Goal: Information Seeking & Learning: Find specific fact

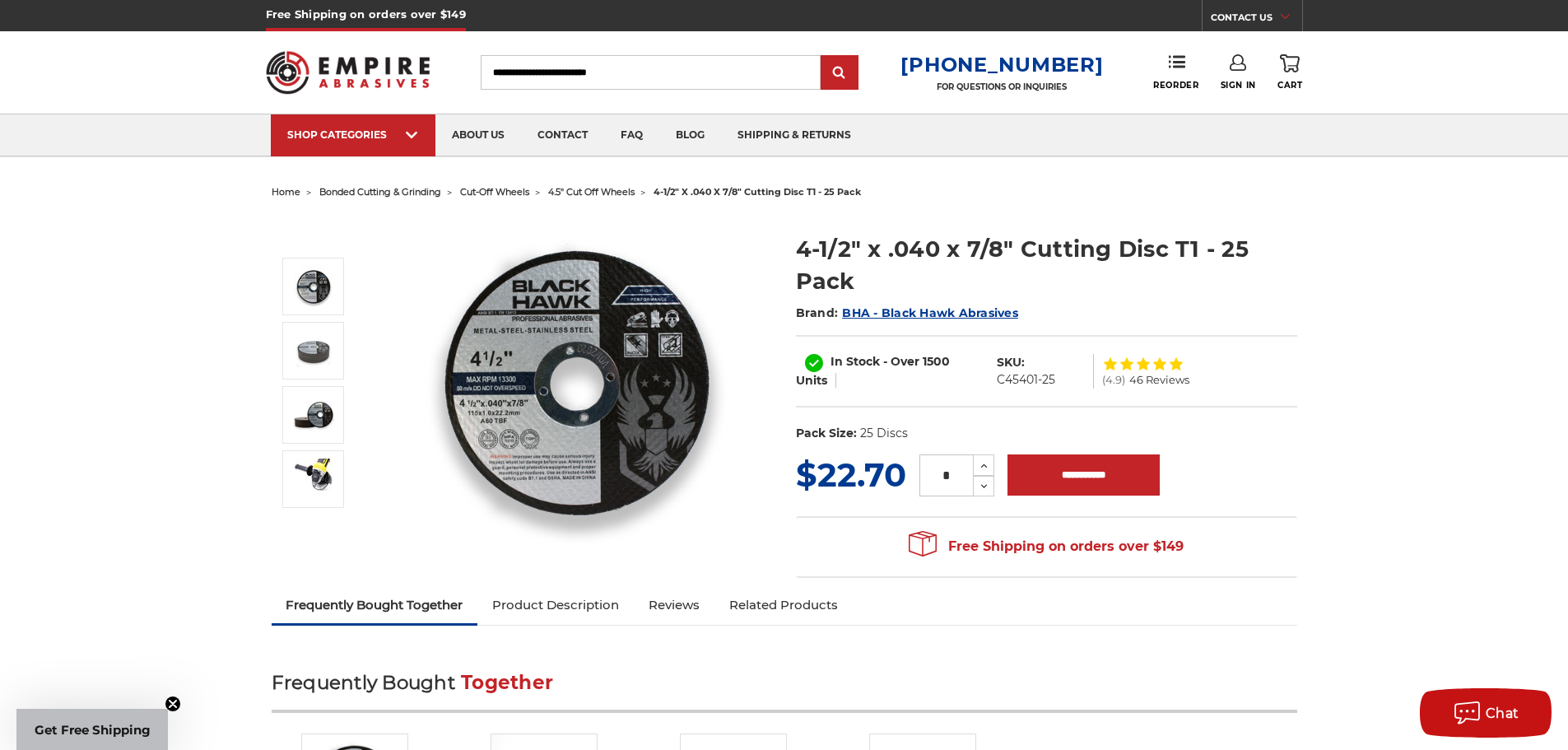
click at [532, 450] on img at bounding box center [577, 380] width 329 height 329
click at [526, 352] on img at bounding box center [577, 380] width 329 height 329
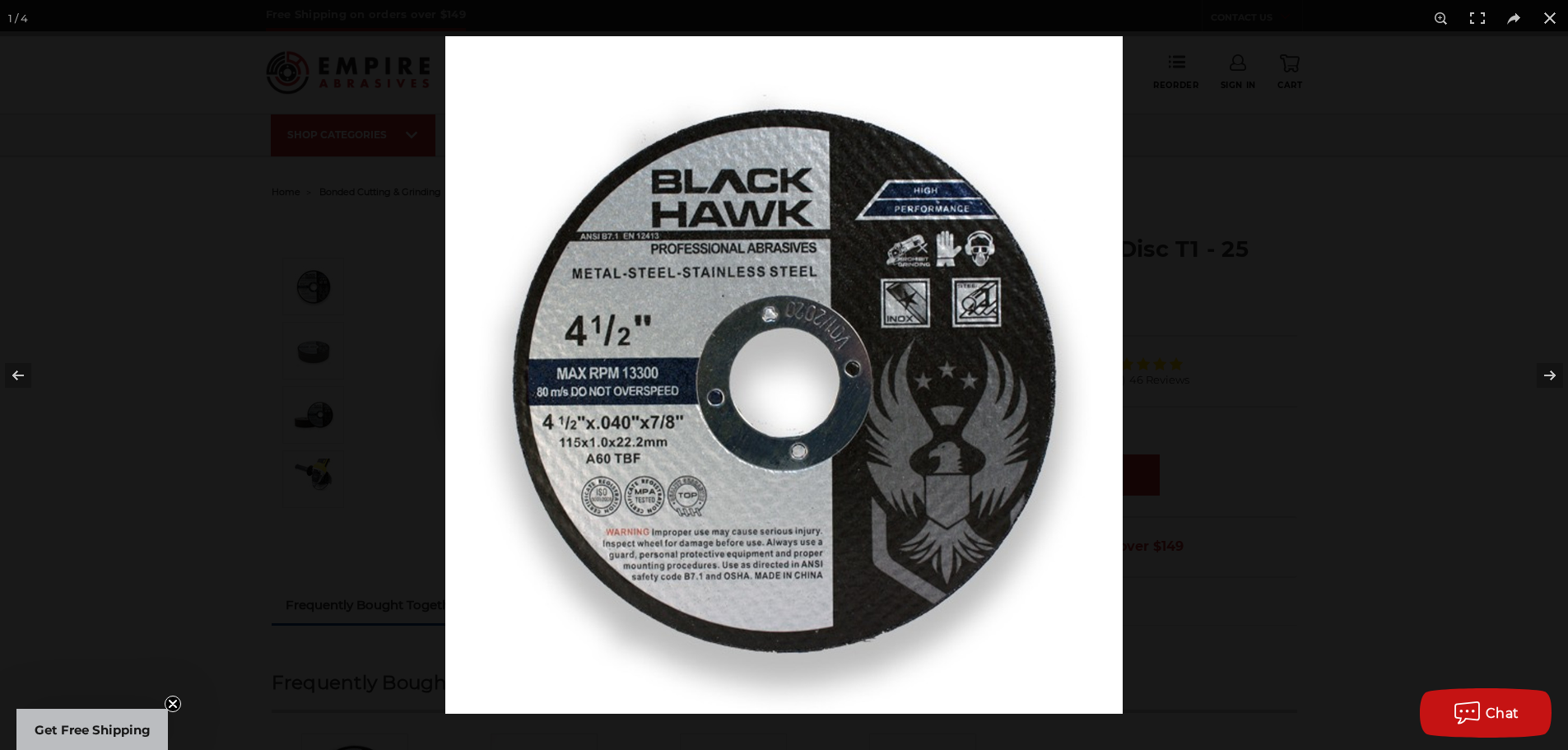
click at [876, 353] on img at bounding box center [784, 375] width 678 height 678
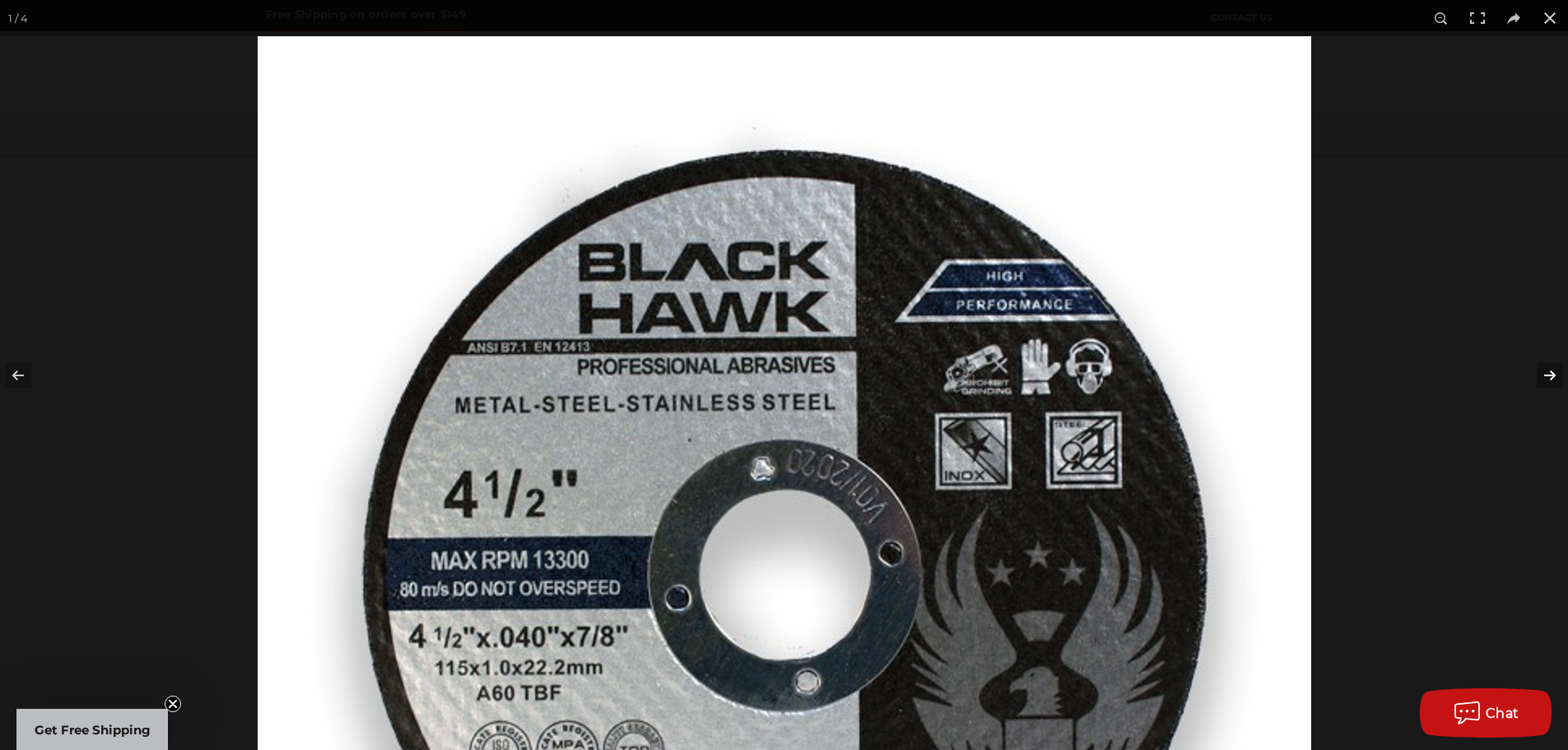
click at [1552, 384] on button at bounding box center [1539, 375] width 58 height 82
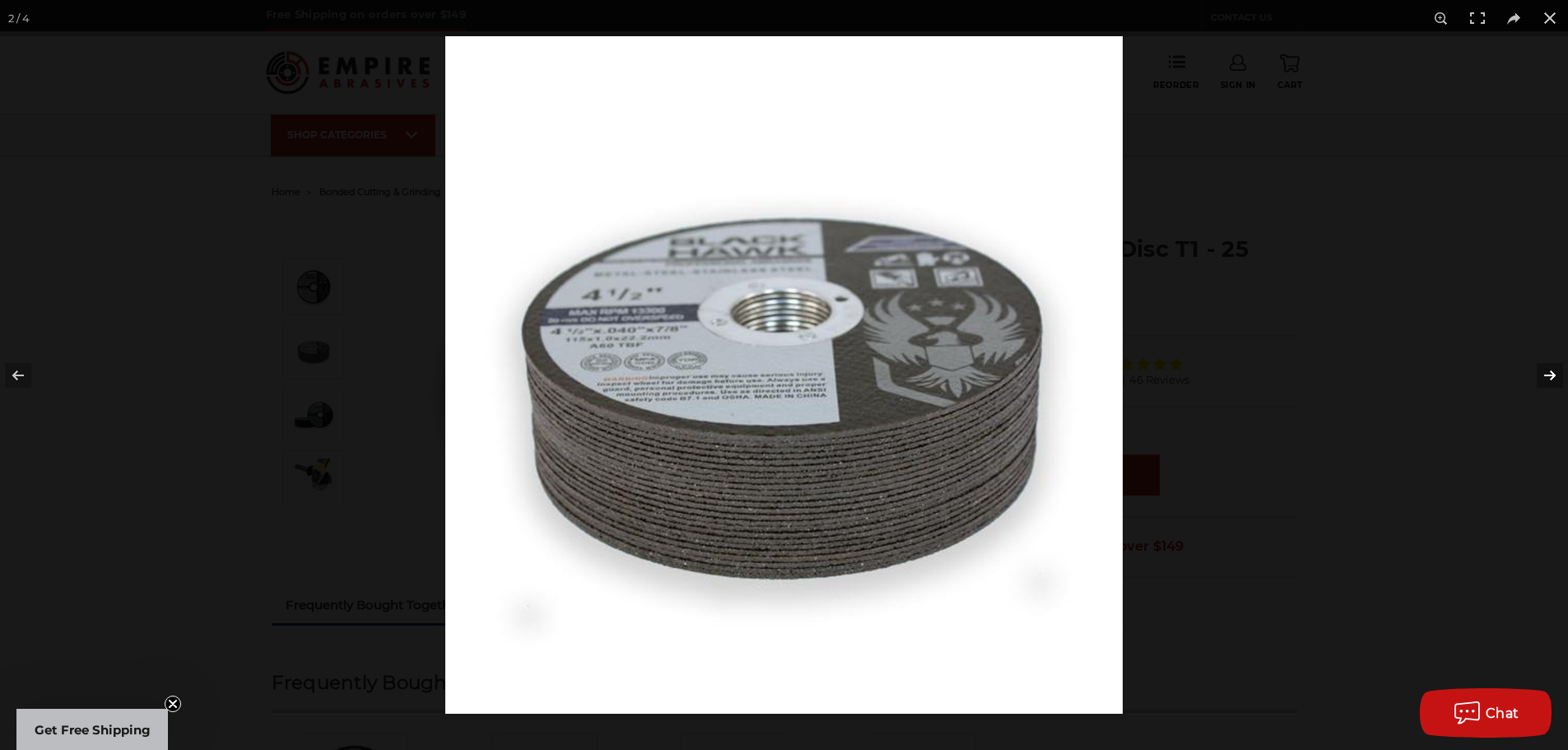
click at [1551, 383] on button at bounding box center [1539, 375] width 58 height 82
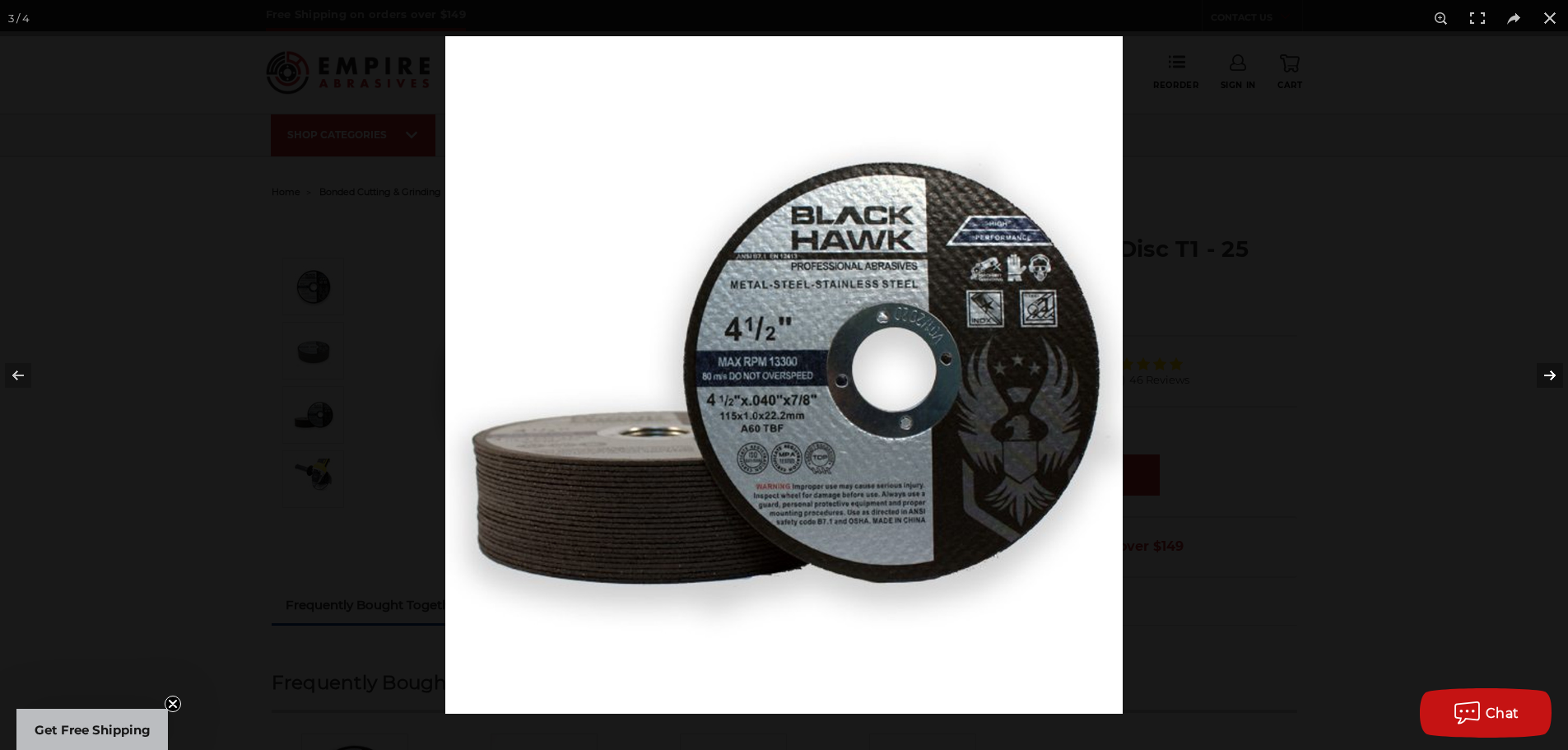
click at [1549, 384] on button at bounding box center [1539, 375] width 58 height 82
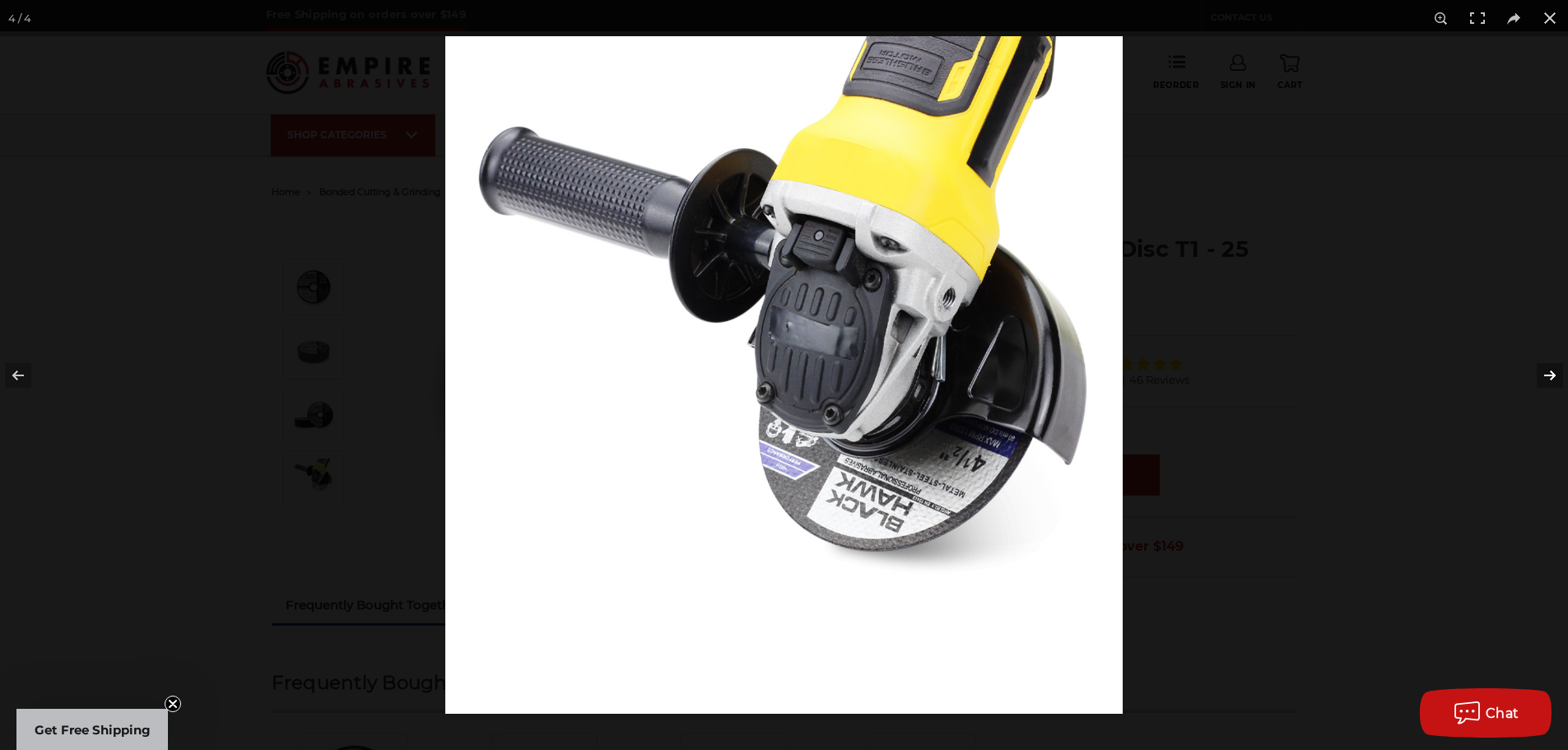
click at [1549, 384] on button at bounding box center [1539, 375] width 58 height 82
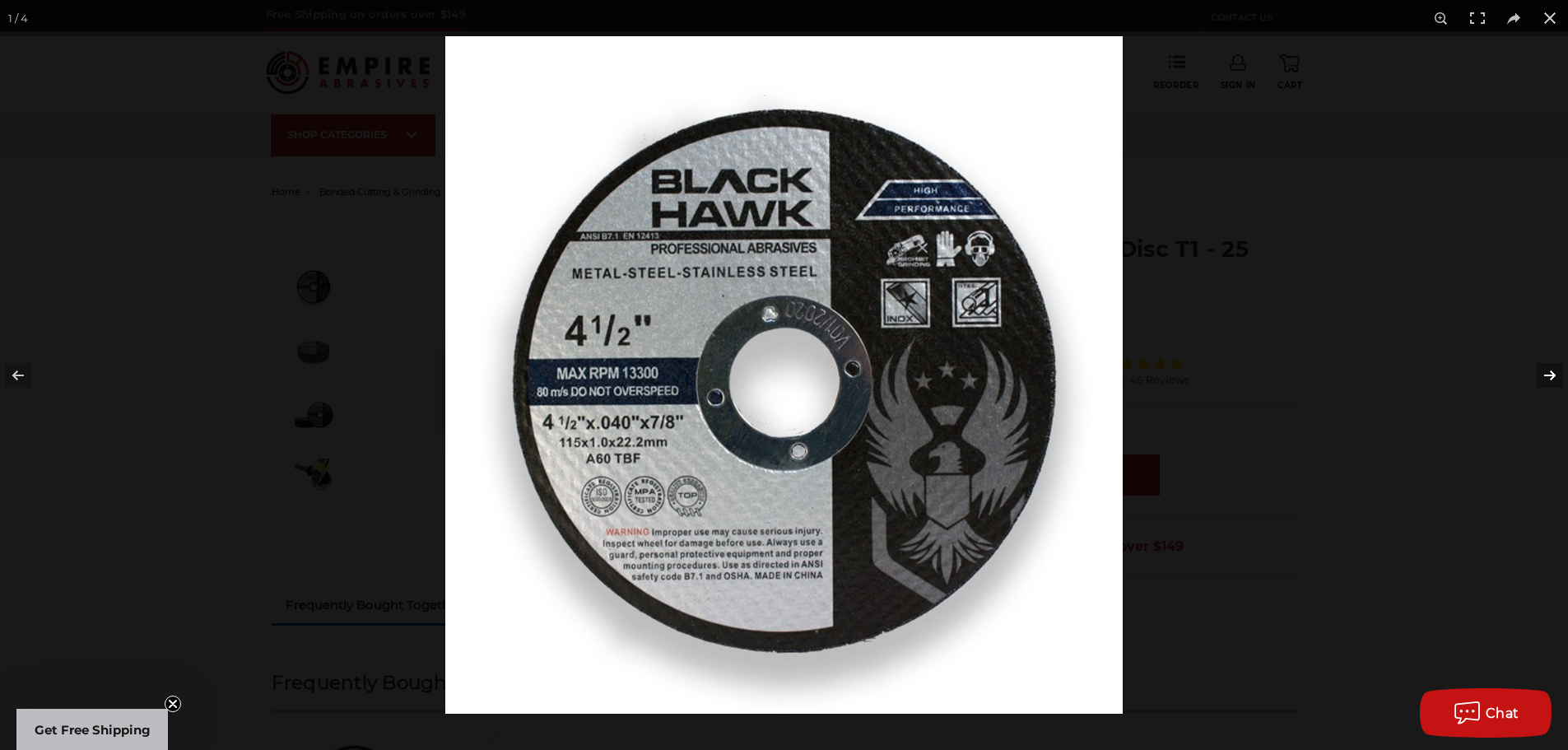
click at [1541, 387] on button at bounding box center [1539, 375] width 58 height 82
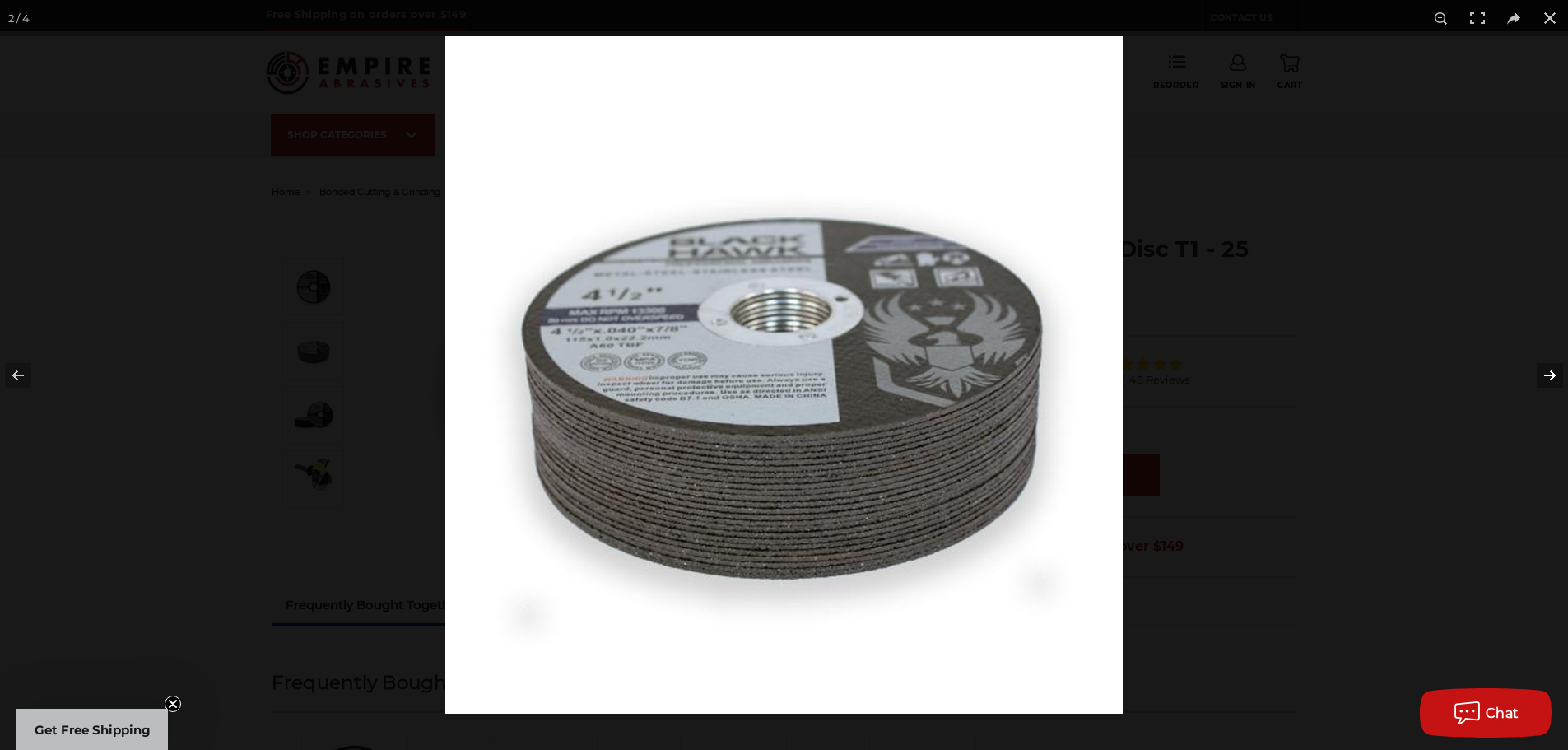
click at [1541, 387] on button at bounding box center [1539, 375] width 58 height 82
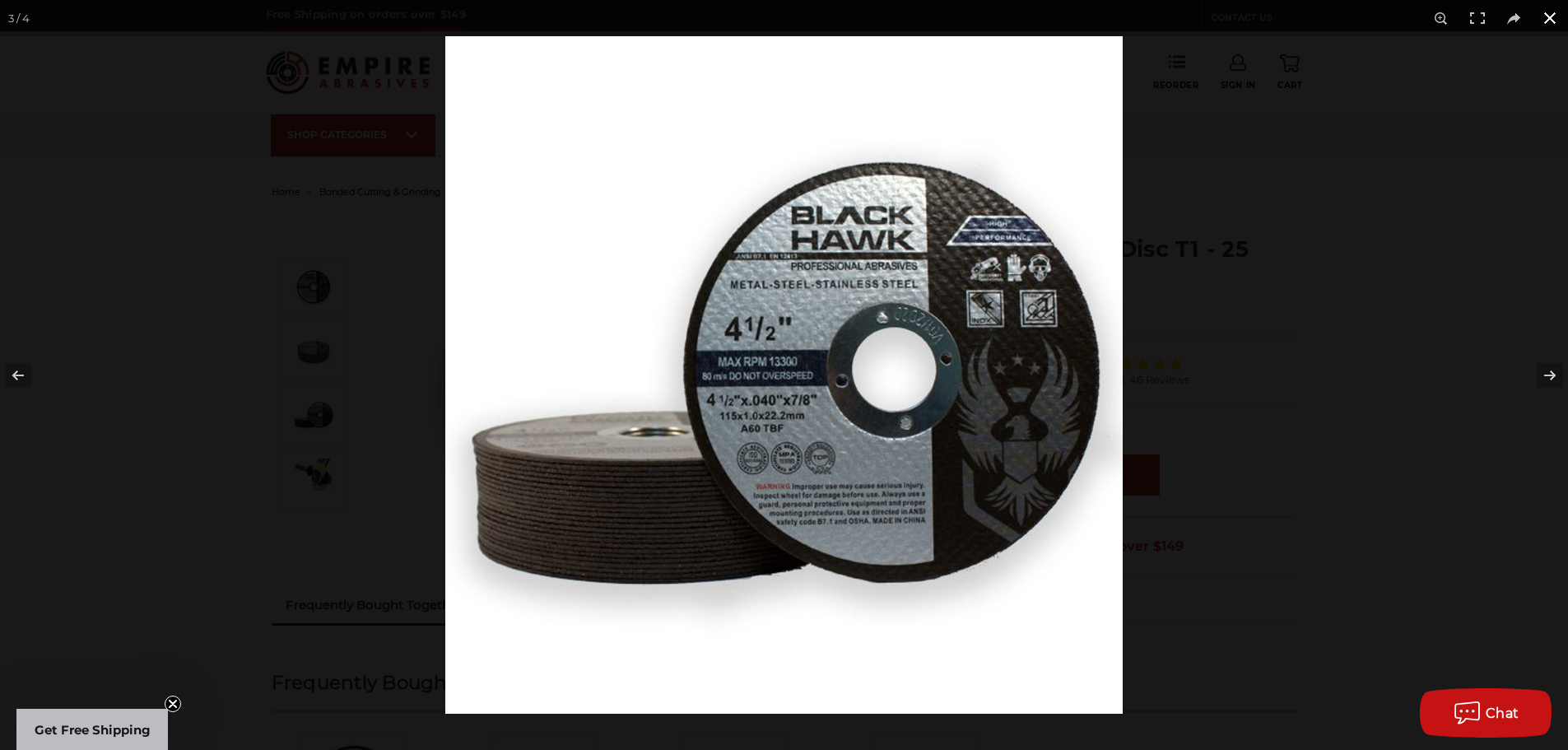
click at [1196, 420] on div at bounding box center [1229, 410] width 1568 height 750
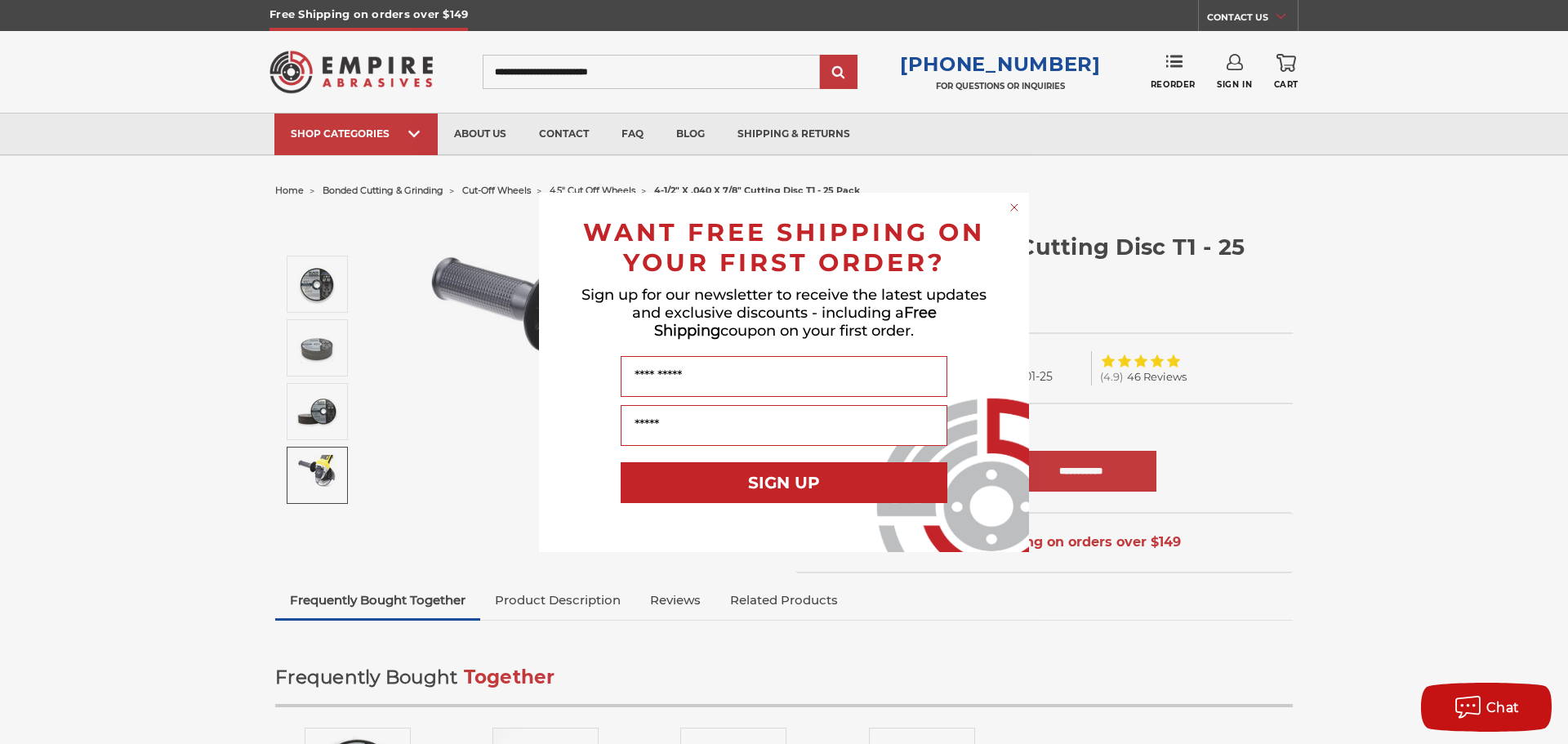
click at [152, 424] on div "Close dialog WANT FREE SHIPPING ON YOUR FIRST ORDER? Sign up for our newsletter…" at bounding box center [784, 372] width 1568 height 744
click at [1014, 212] on circle "Close dialog" at bounding box center [1014, 206] width 16 height 16
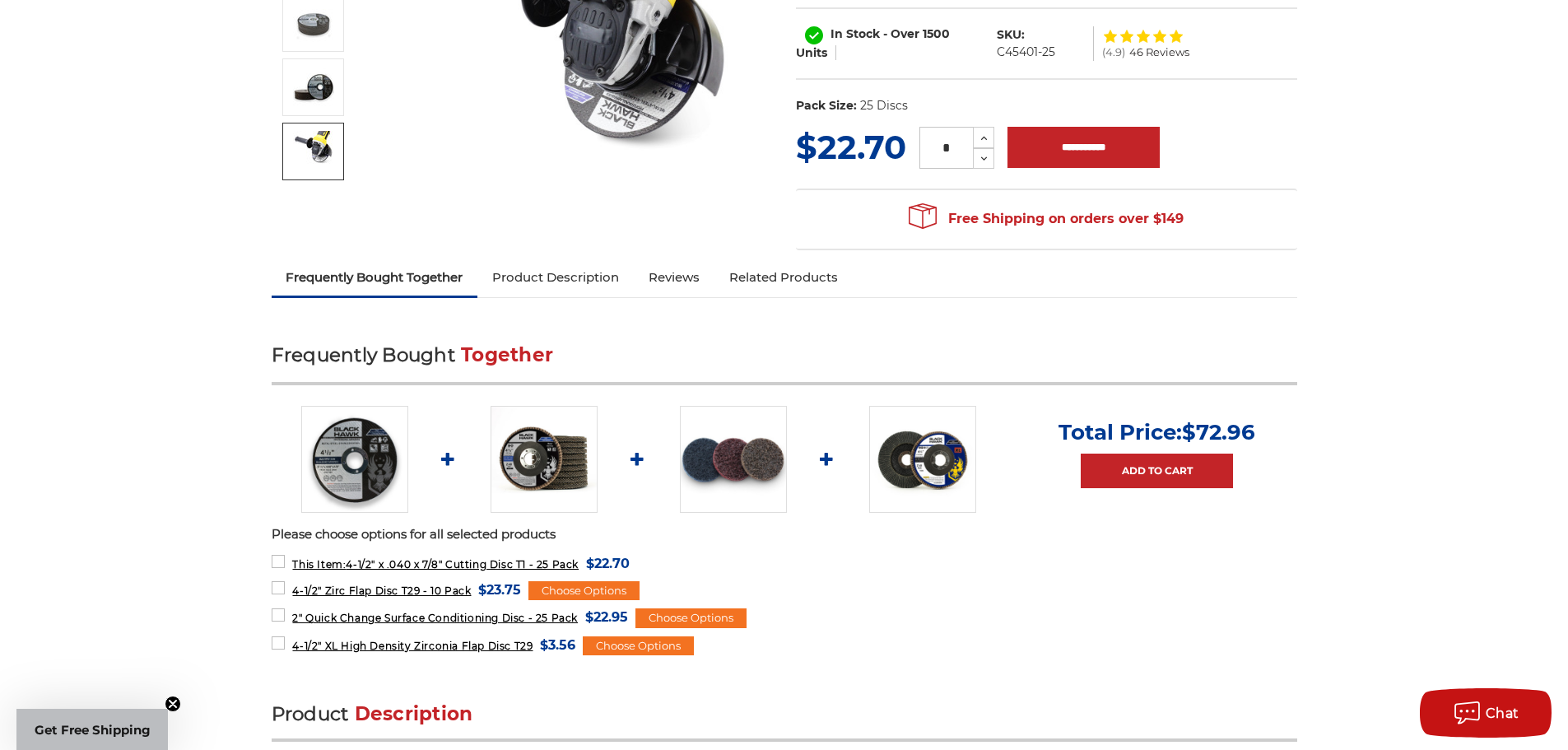
scroll to position [329, 0]
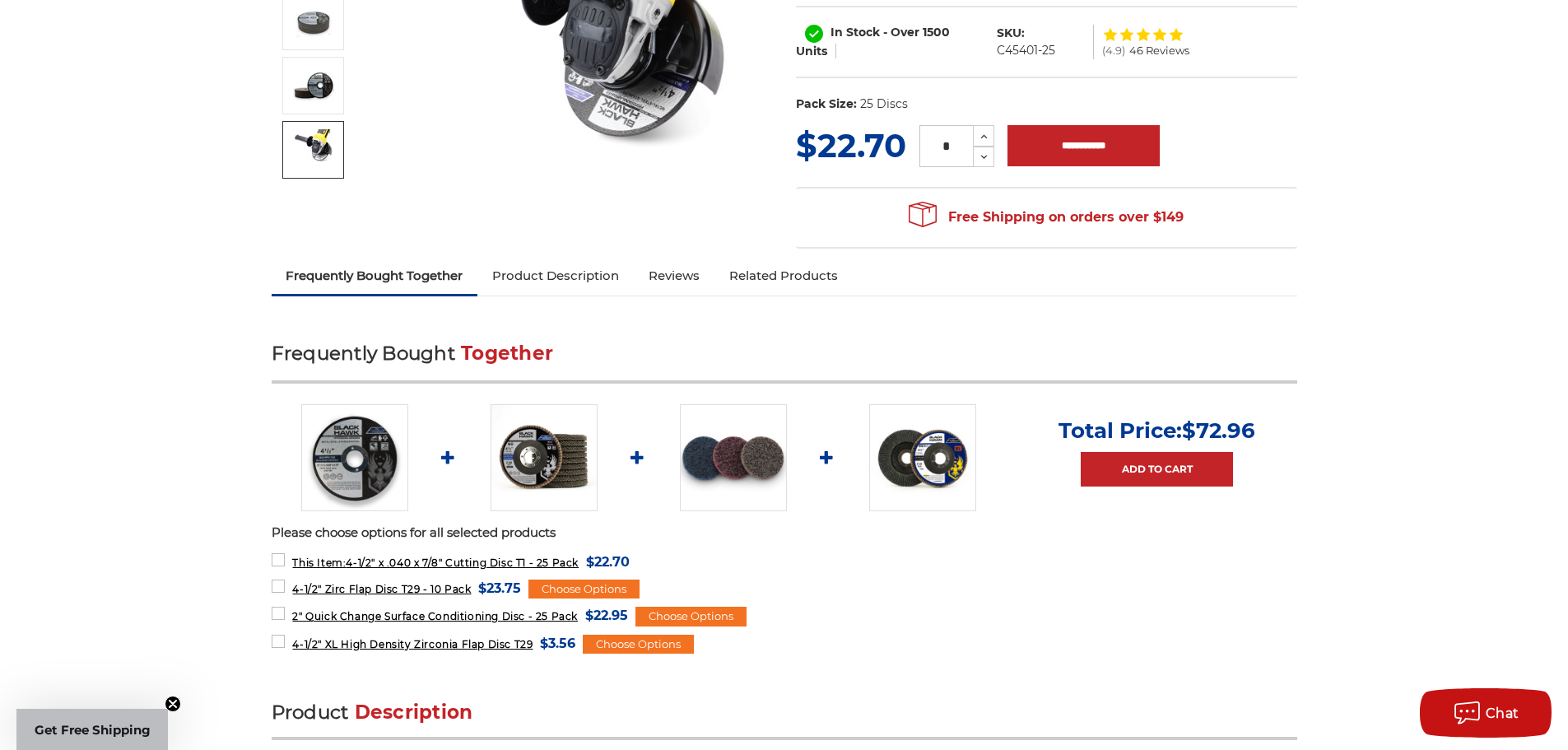
click at [553, 285] on link "Product Description" at bounding box center [555, 275] width 156 height 36
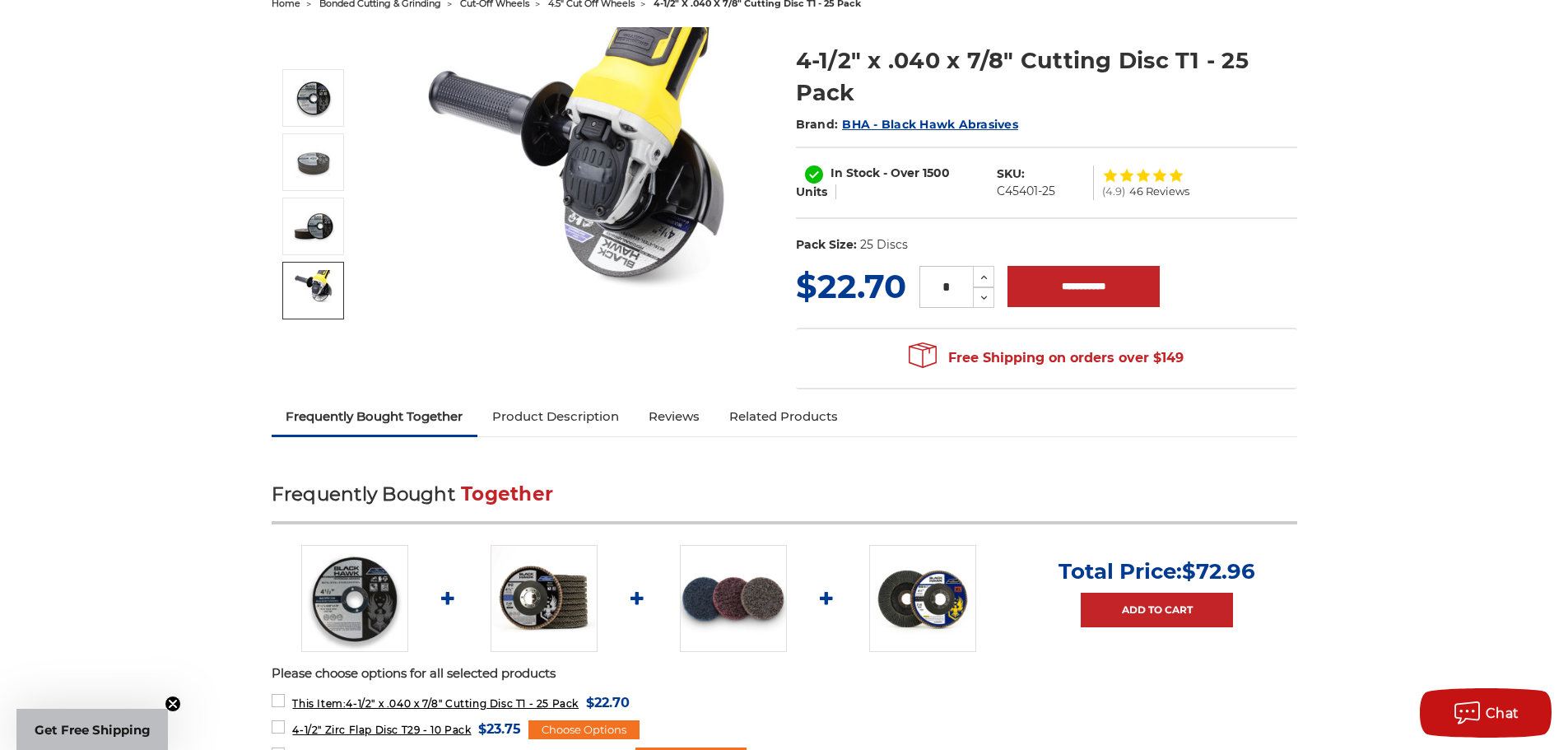
scroll to position [0, 0]
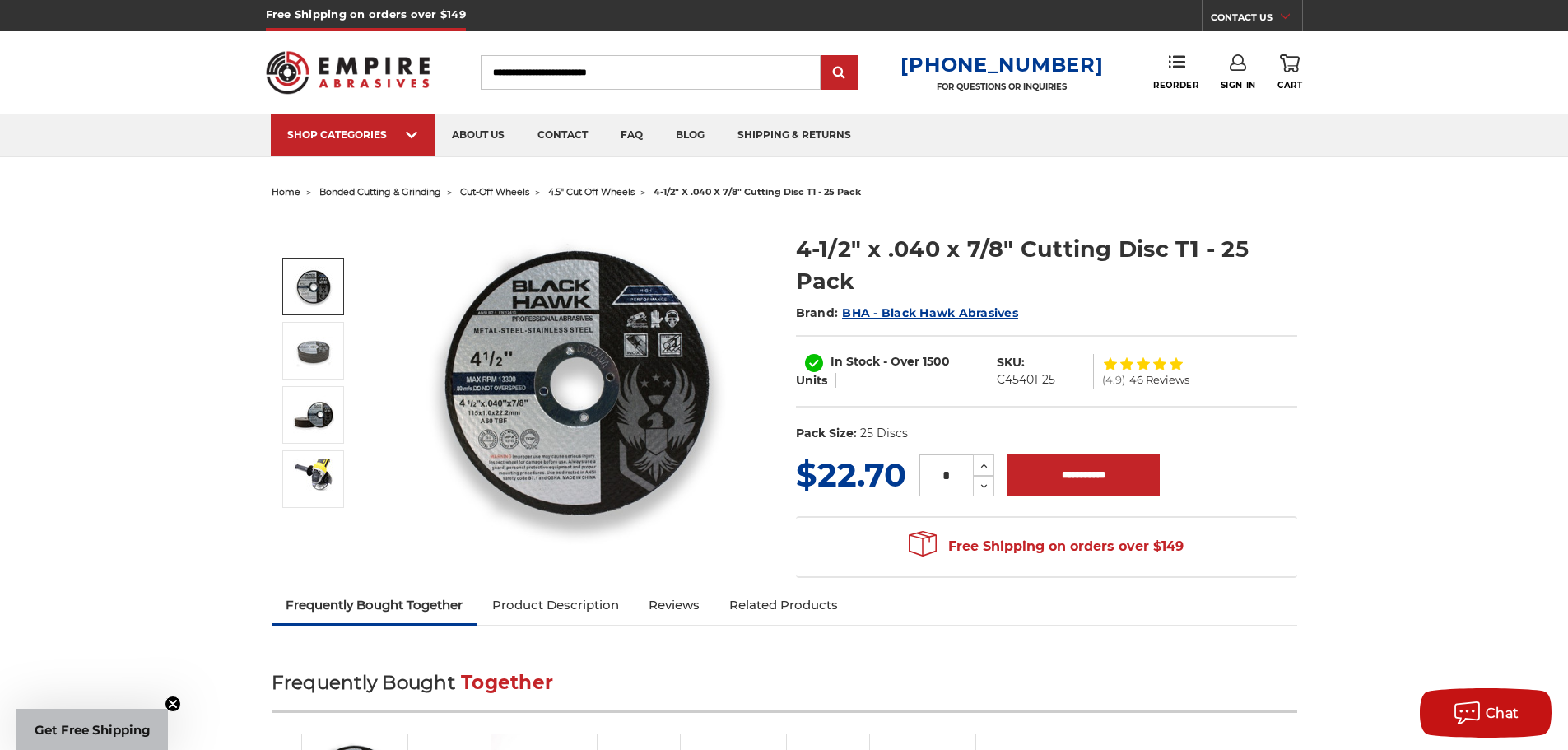
click at [315, 266] on img at bounding box center [314, 286] width 41 height 41
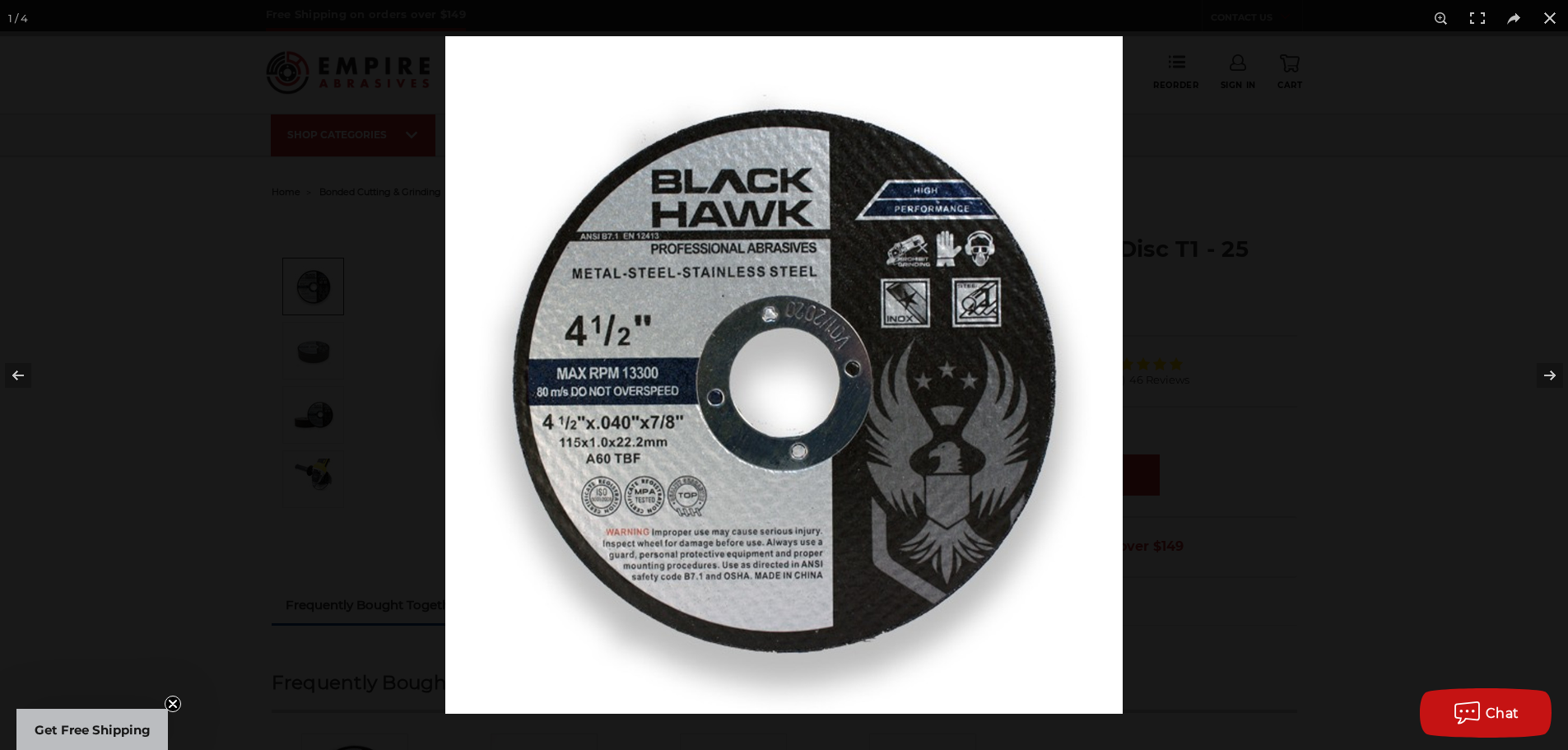
click at [653, 296] on img at bounding box center [784, 375] width 678 height 678
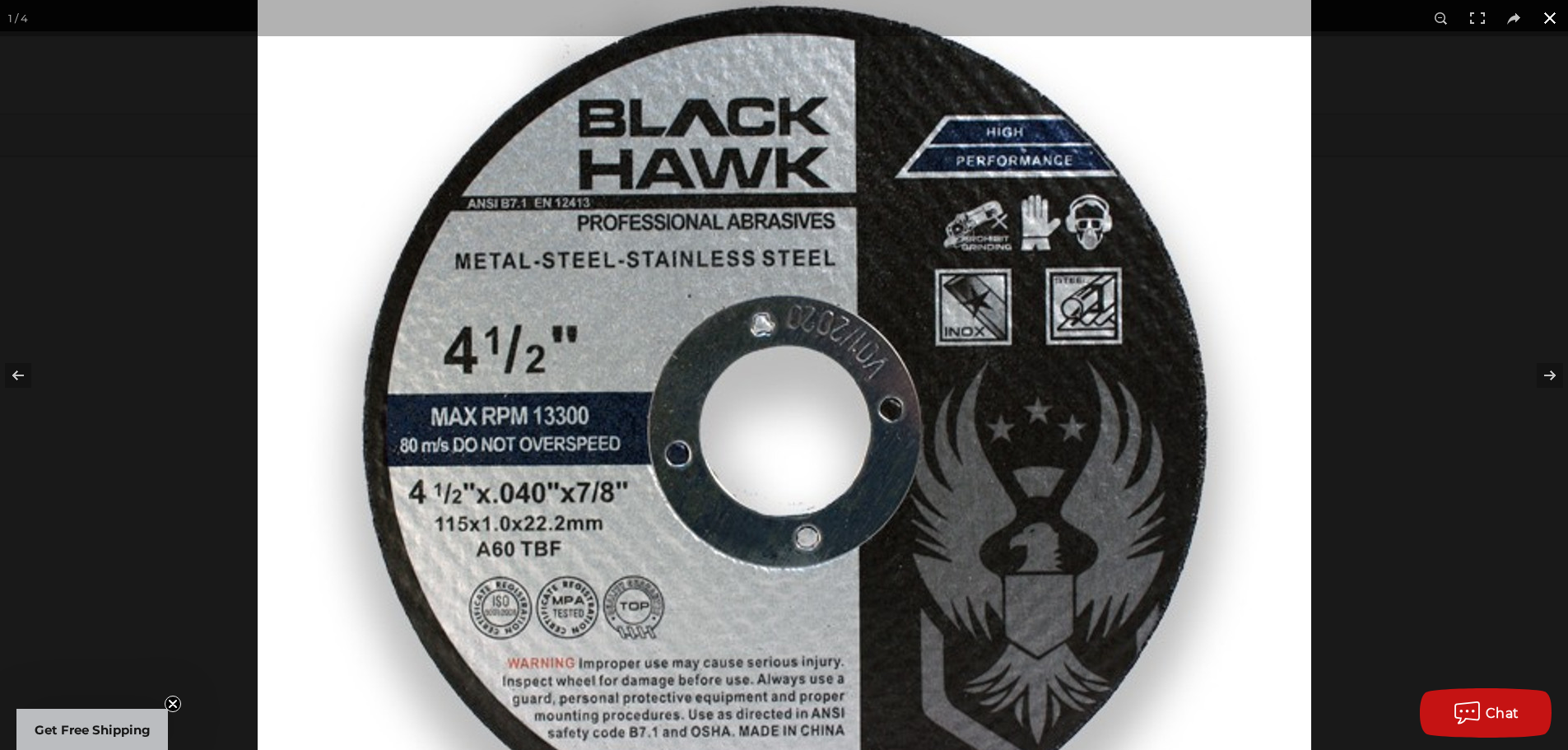
click at [136, 175] on div at bounding box center [784, 375] width 1568 height 750
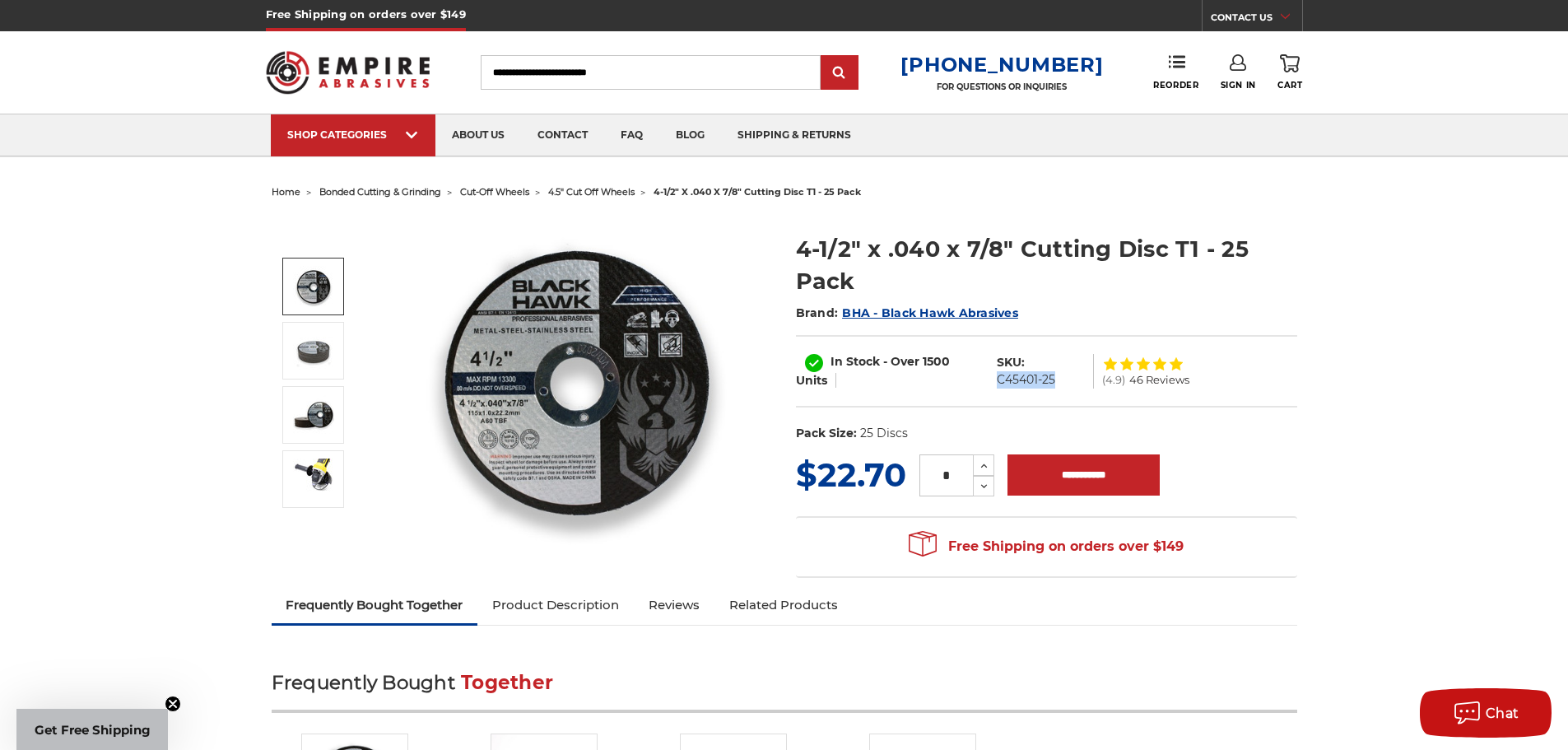
drag, startPoint x: 1065, startPoint y: 387, endPoint x: 996, endPoint y: 396, distance: 69.6
click at [996, 396] on div "In Stock - Over 1500 Units SKU: C45401-25 (4.9) 46 Reviews" at bounding box center [1046, 371] width 501 height 73
copy dd "C45401-25"
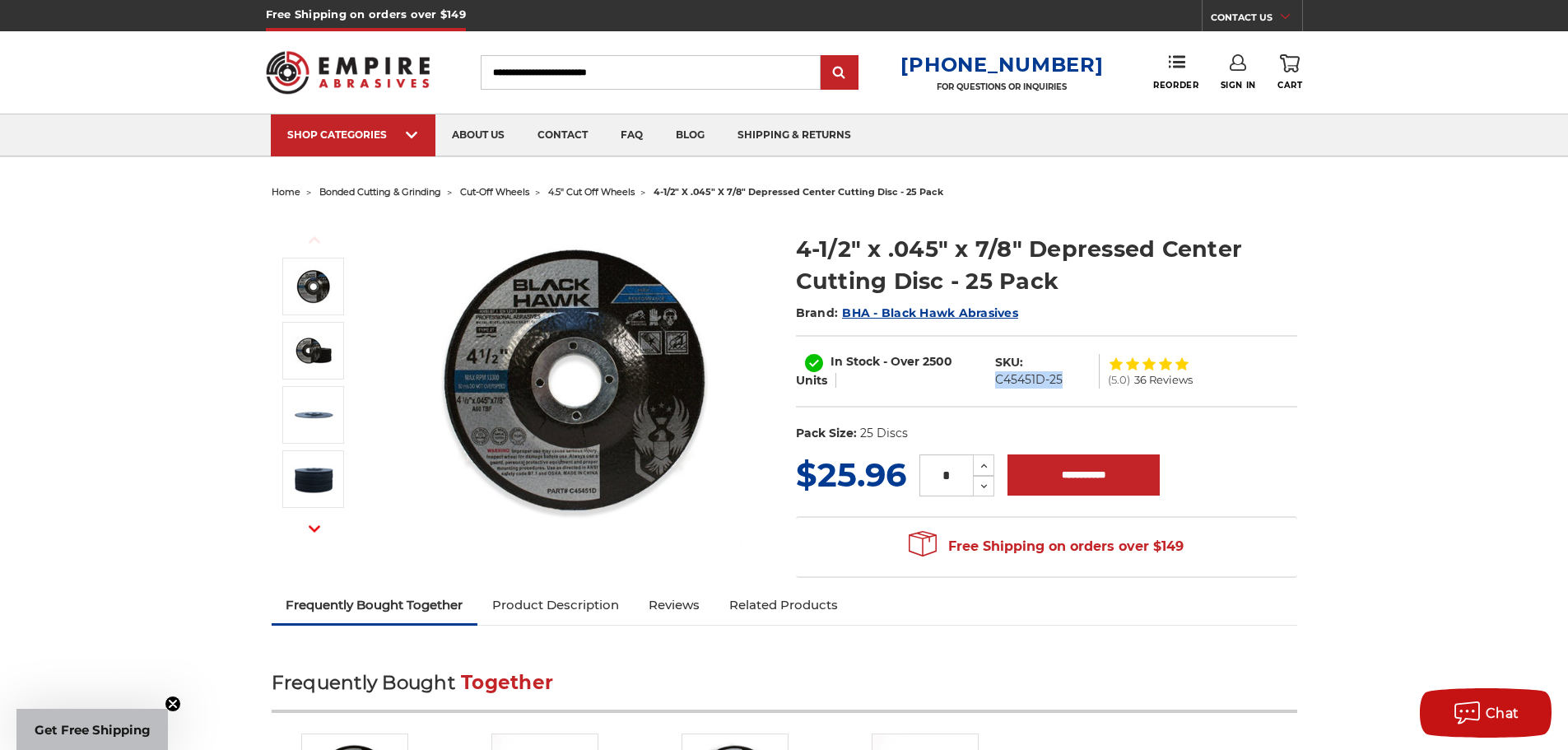
drag, startPoint x: 1068, startPoint y: 379, endPoint x: 990, endPoint y: 383, distance: 78.1
click at [990, 383] on dl "SKU: C45451D-25" at bounding box center [1043, 372] width 113 height 35
copy dd "C45451D-25"
click at [293, 279] on img at bounding box center [314, 286] width 41 height 41
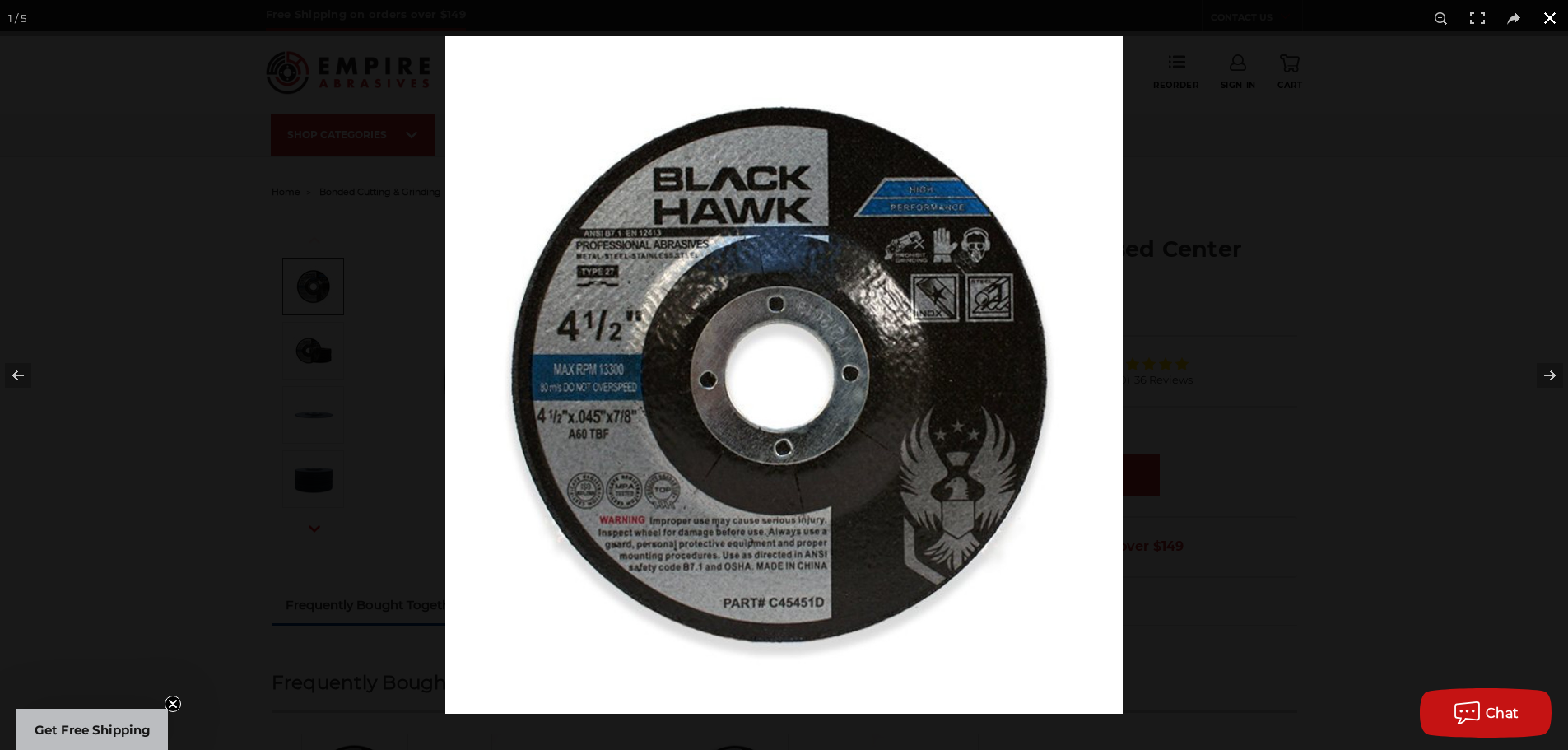
click at [279, 312] on div at bounding box center [784, 375] width 1568 height 750
